Goal: Information Seeking & Learning: Learn about a topic

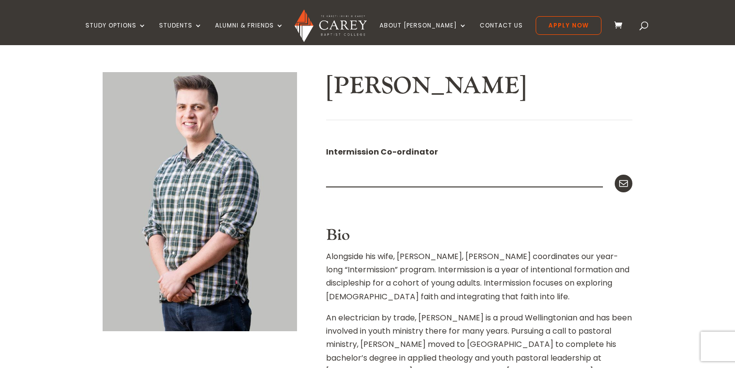
scroll to position [196, 0]
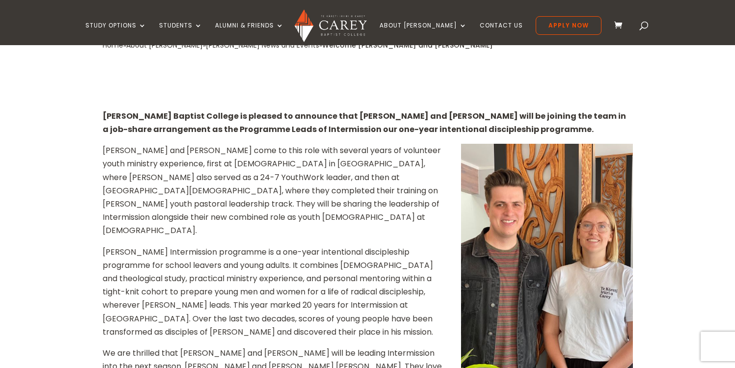
scroll to position [246, 0]
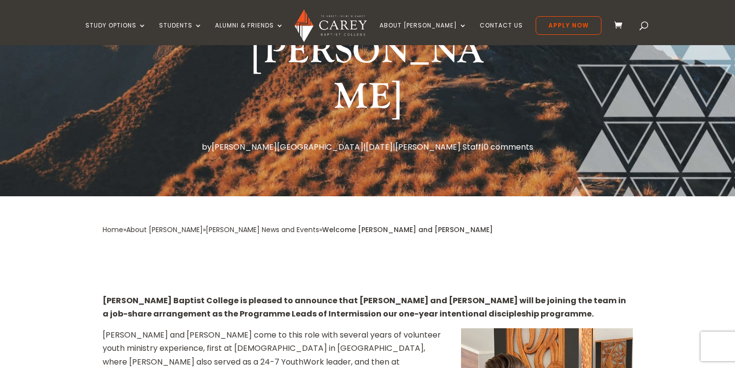
click at [644, 27] on span at bounding box center [644, 27] width 0 height 0
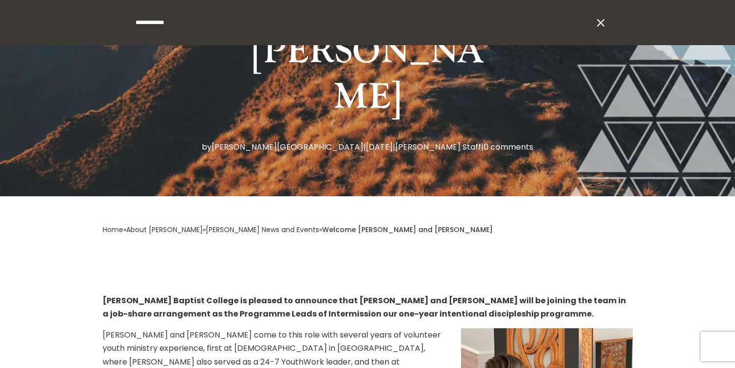
type input "**********"
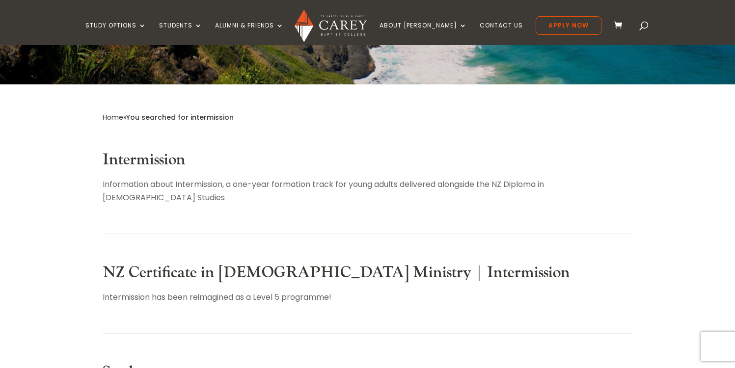
scroll to position [246, 0]
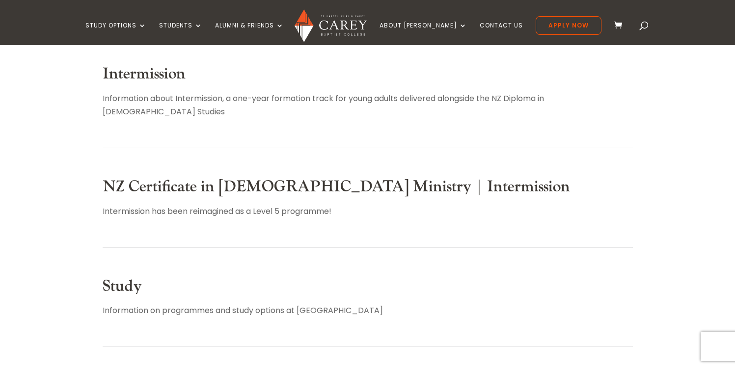
click at [248, 203] on article "NZ Certificate in [DEMOGRAPHIC_DATA] Ministry | Intermission Intermission has b…" at bounding box center [368, 213] width 530 height 70
